Goal: Task Accomplishment & Management: Manage account settings

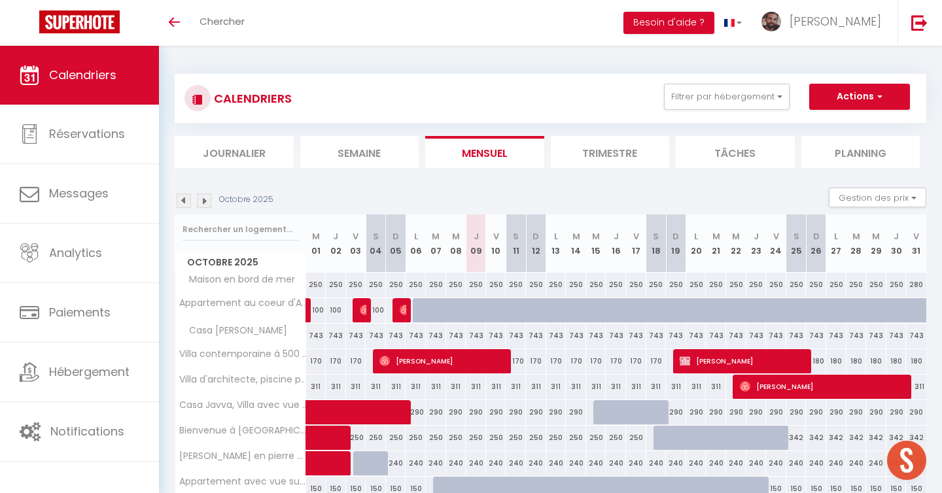
scroll to position [118, 0]
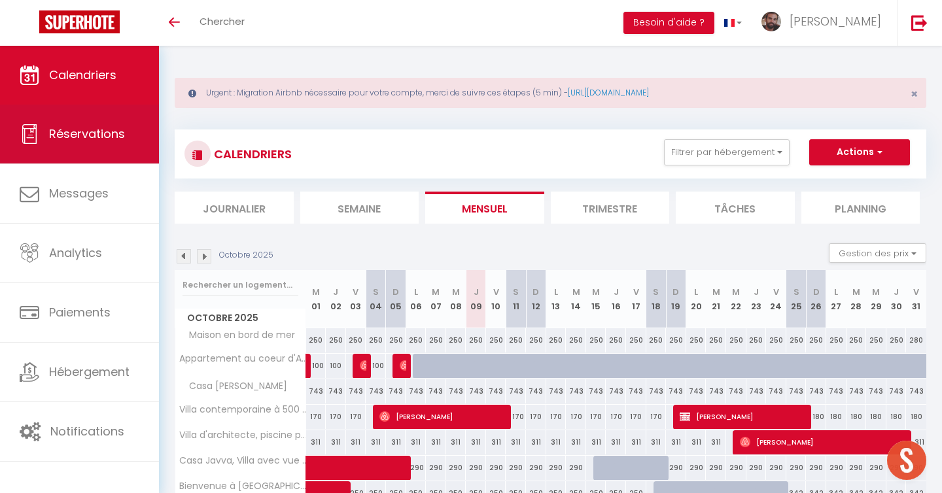
click at [67, 126] on span "Réservations" at bounding box center [87, 134] width 76 height 16
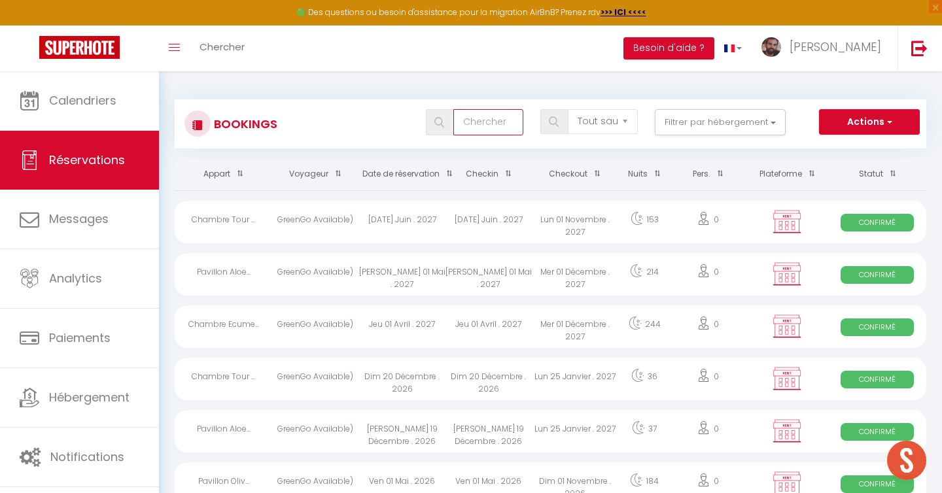
click at [522, 116] on input "text" at bounding box center [488, 122] width 70 height 26
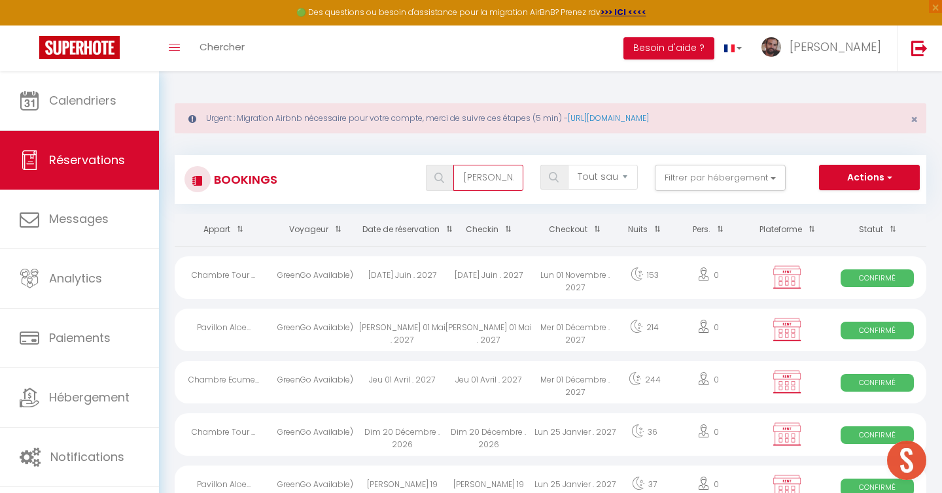
type input "[PERSON_NAME]"
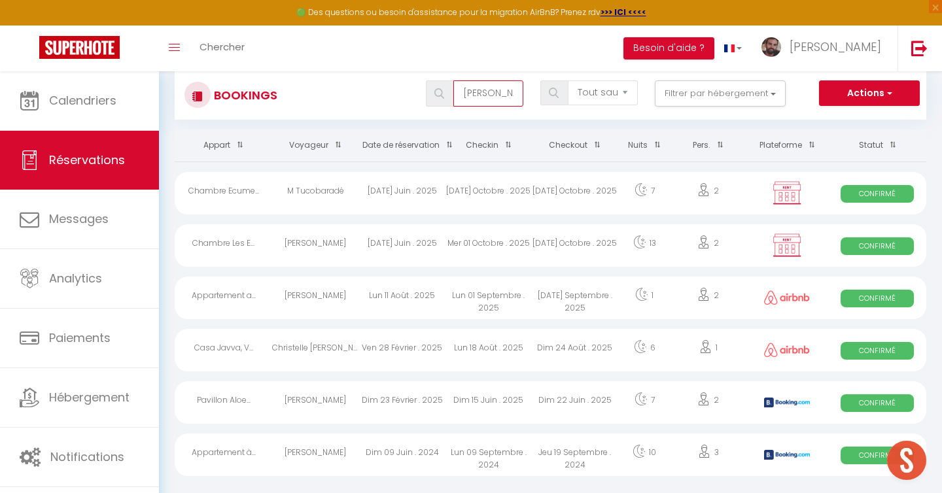
scroll to position [86, 0]
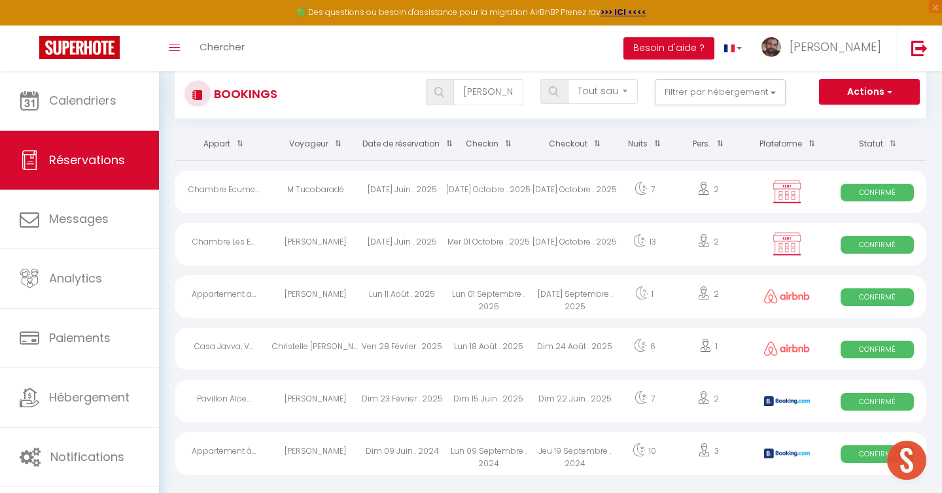
click at [267, 249] on div "Chambre Les E..." at bounding box center [223, 244] width 97 height 43
select select "OK"
select select "0"
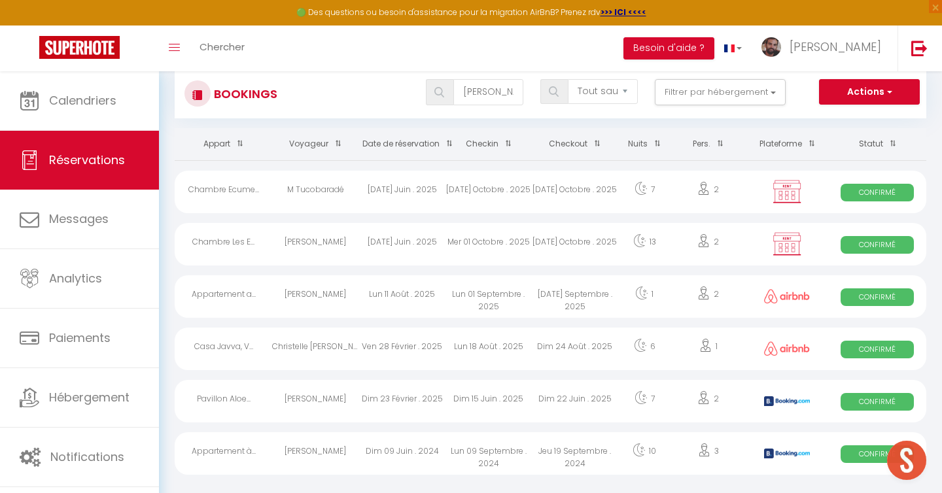
select select "0"
select select
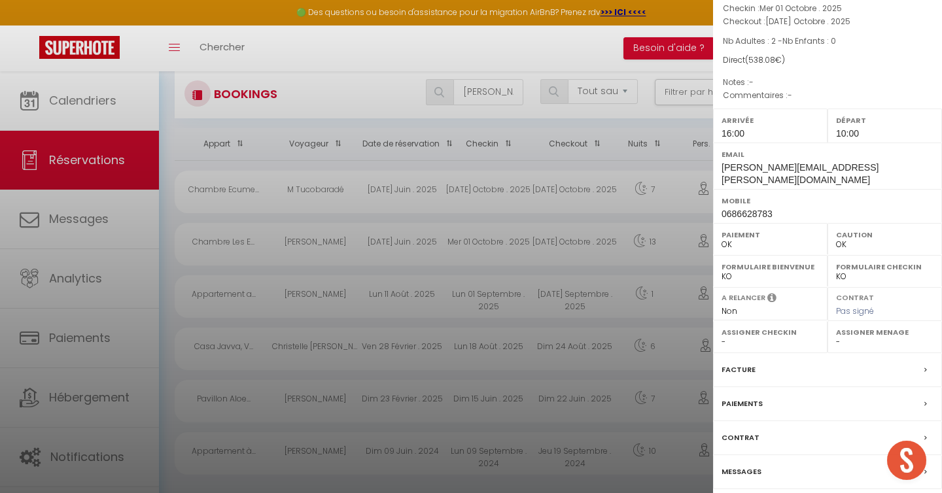
scroll to position [129, 0]
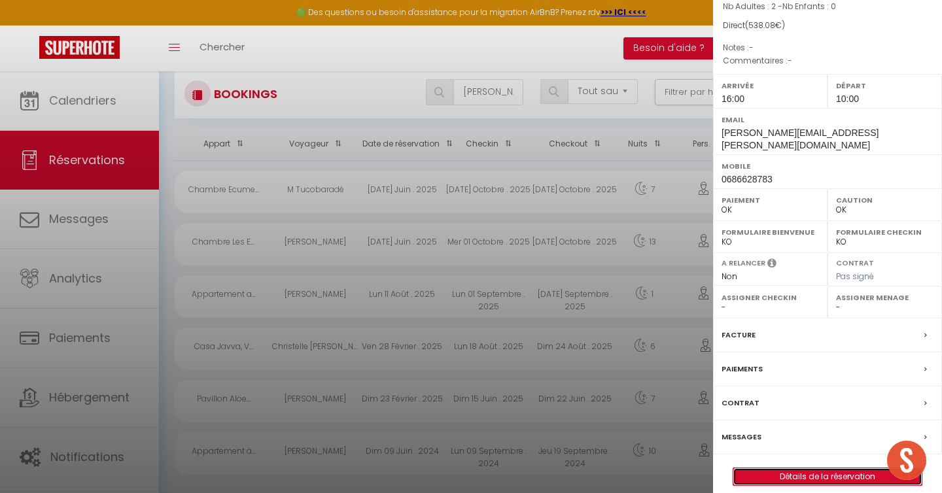
click at [821, 468] on link "Détails de la réservation" at bounding box center [827, 476] width 188 height 17
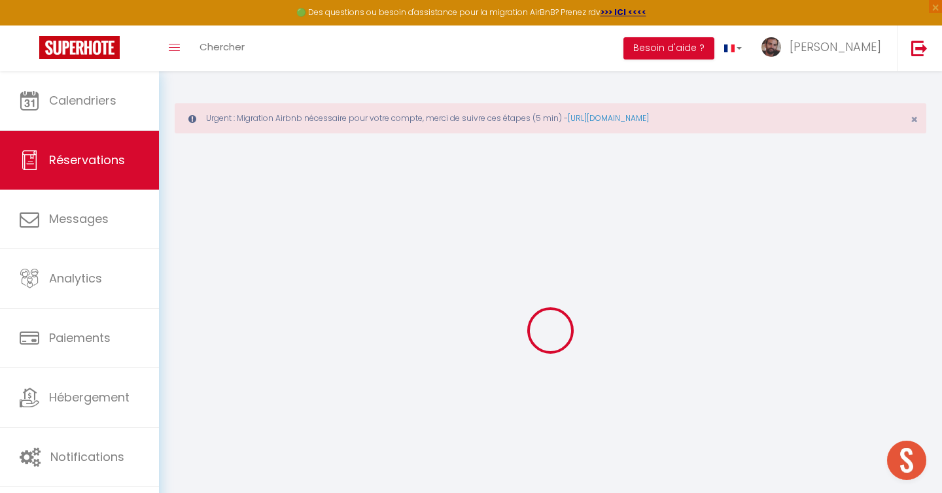
select select
checkbox input "false"
select select
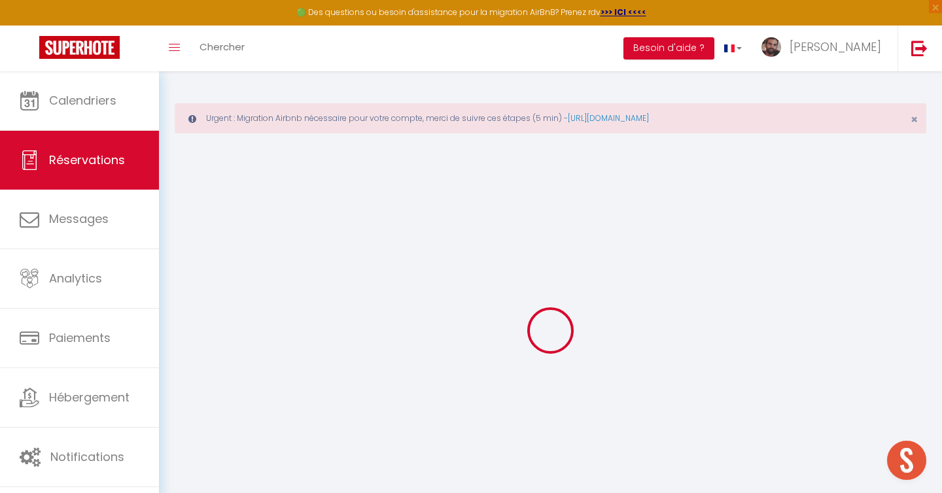
checkbox input "false"
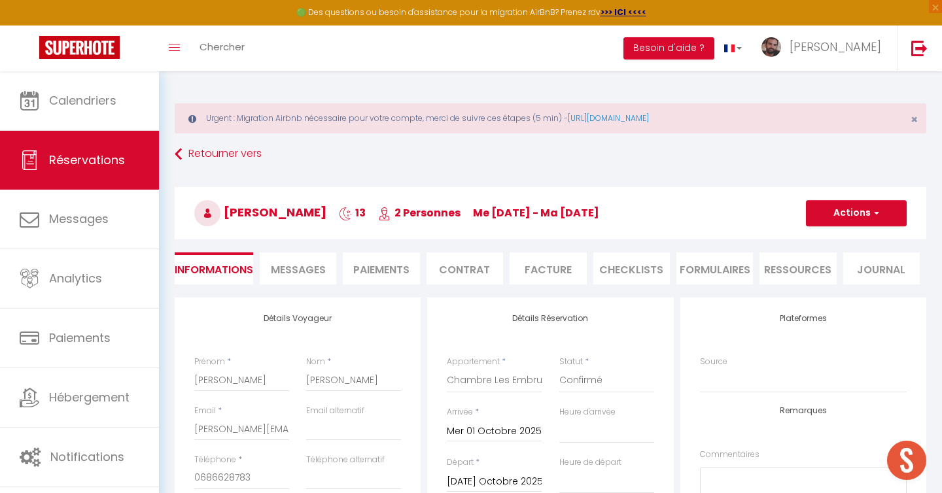
type input "28.08"
select select
checkbox input "false"
select select "16:00"
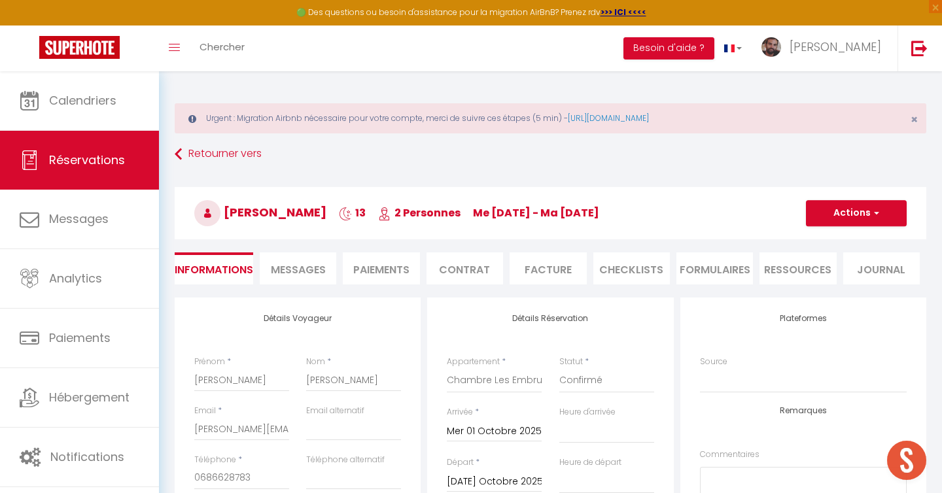
select select "10:00"
click at [813, 224] on button "Actions" at bounding box center [856, 213] width 101 height 26
click at [816, 275] on link "Supprimer" at bounding box center [842, 275] width 103 height 17
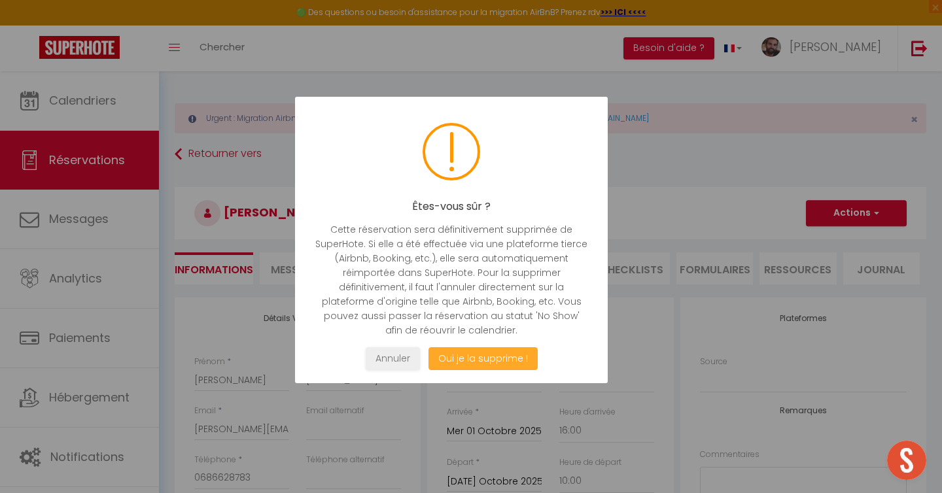
click at [491, 358] on button "Oui je la supprime !" at bounding box center [482, 358] width 109 height 23
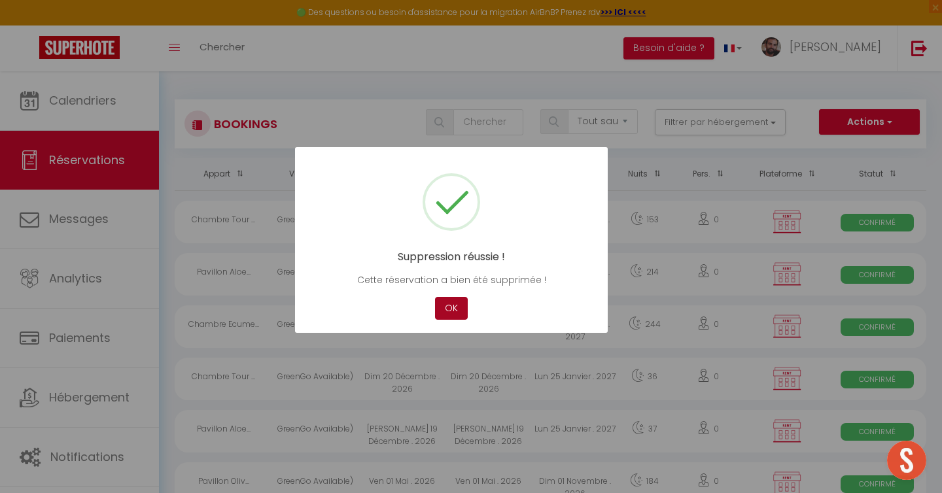
click at [457, 315] on button "OK" at bounding box center [451, 308] width 33 height 23
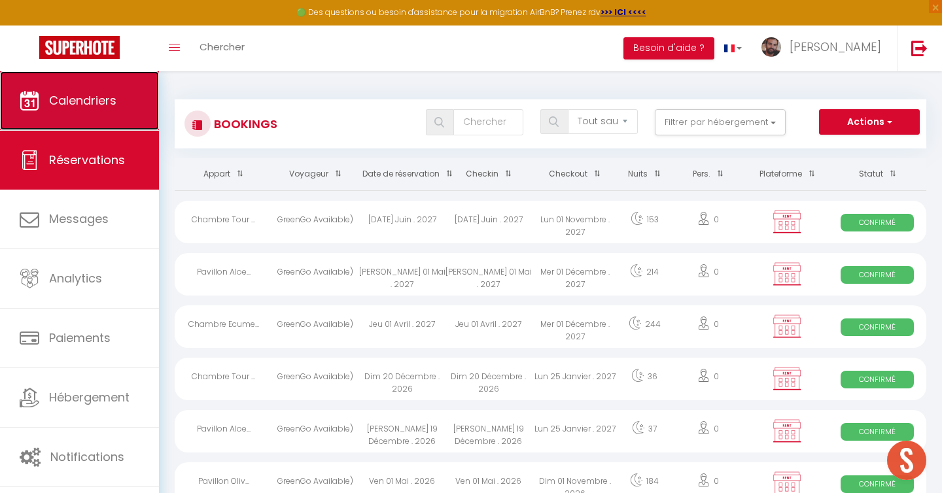
click at [60, 101] on span "Calendriers" at bounding box center [82, 100] width 67 height 16
